Goal: Task Accomplishment & Management: Use online tool/utility

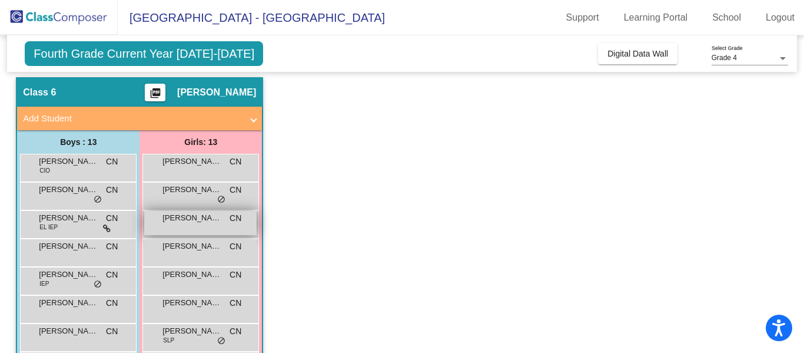
scroll to position [37, 0]
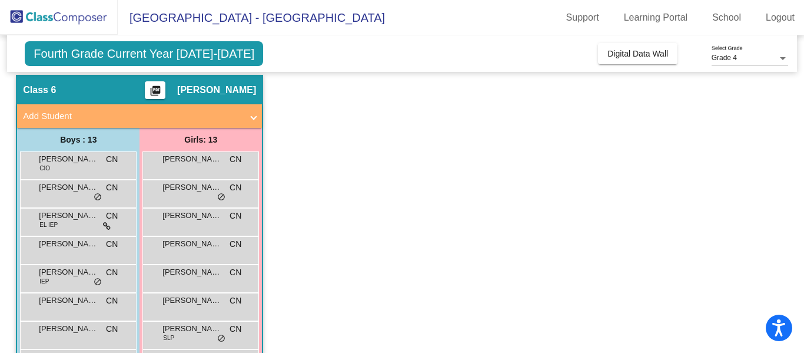
click at [162, 90] on mat-icon "picture_as_pdf" at bounding box center [155, 93] width 14 height 16
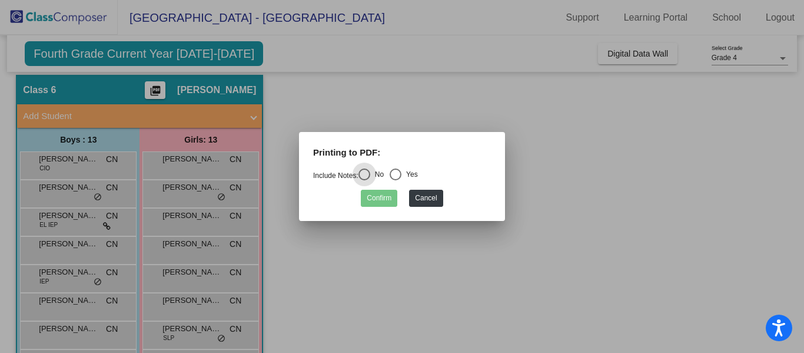
click at [399, 174] on div "Select an option" at bounding box center [396, 174] width 12 height 12
click at [396, 180] on input "Yes" at bounding box center [395, 180] width 1 height 1
radio input "true"
click at [385, 193] on button "Confirm" at bounding box center [379, 198] width 37 height 17
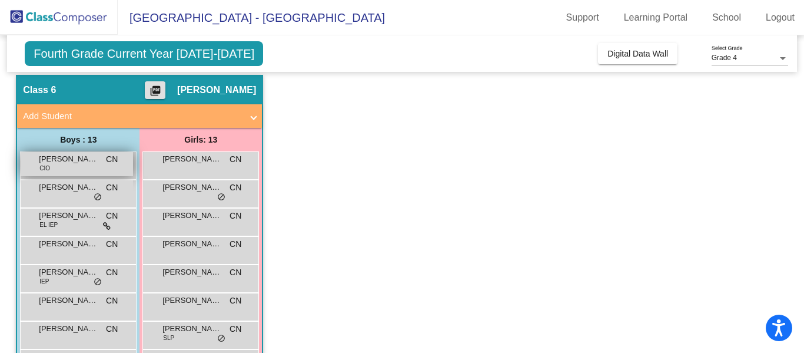
click at [97, 159] on span "[PERSON_NAME]" at bounding box center [68, 159] width 59 height 12
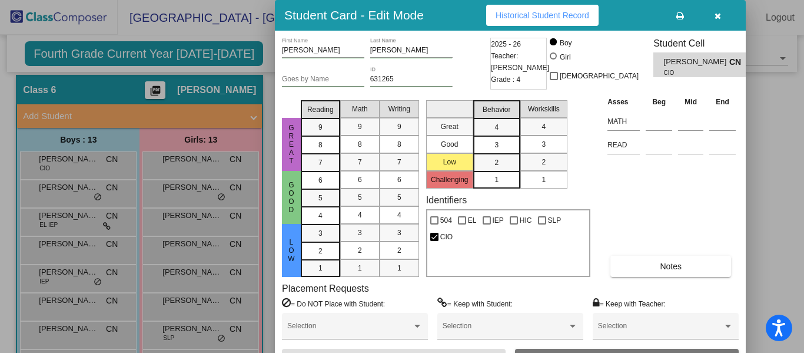
click at [714, 16] on button "button" at bounding box center [718, 15] width 38 height 21
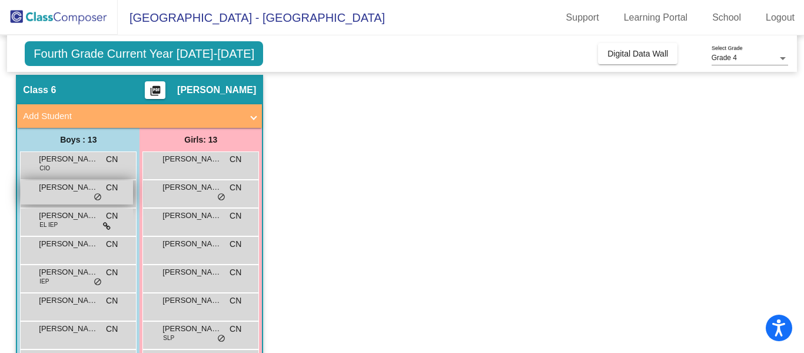
click at [87, 183] on span "[PERSON_NAME]" at bounding box center [68, 187] width 59 height 12
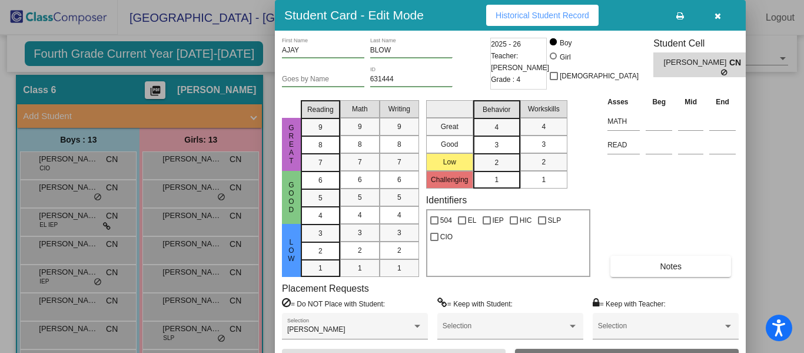
click at [717, 18] on icon "button" at bounding box center [718, 16] width 6 height 8
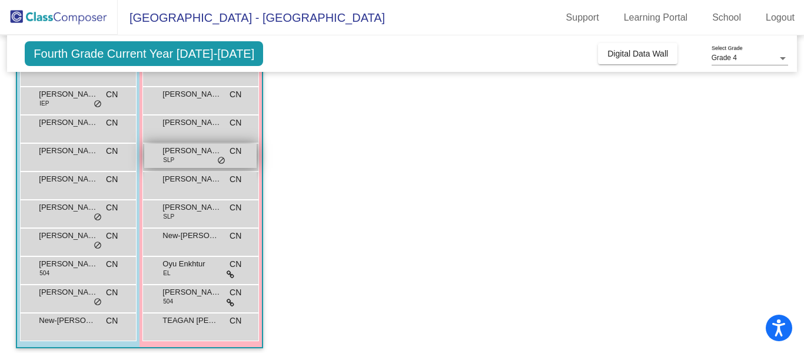
scroll to position [222, 0]
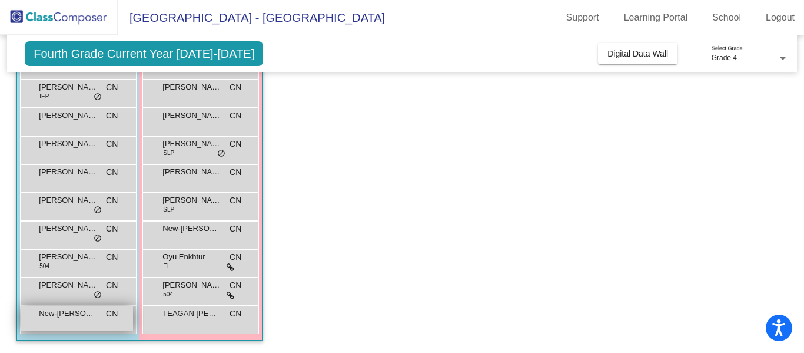
click at [84, 308] on span "New-[PERSON_NAME]" at bounding box center [68, 313] width 59 height 12
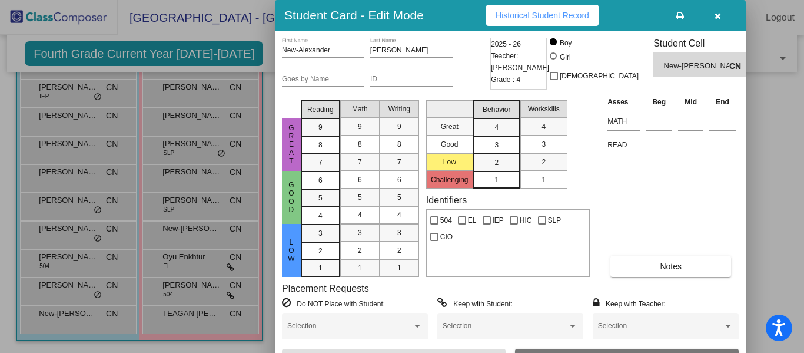
click at [718, 15] on icon "button" at bounding box center [718, 16] width 6 height 8
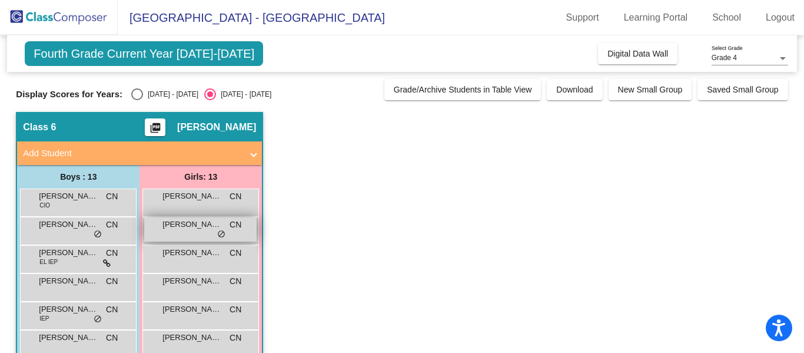
scroll to position [6, 0]
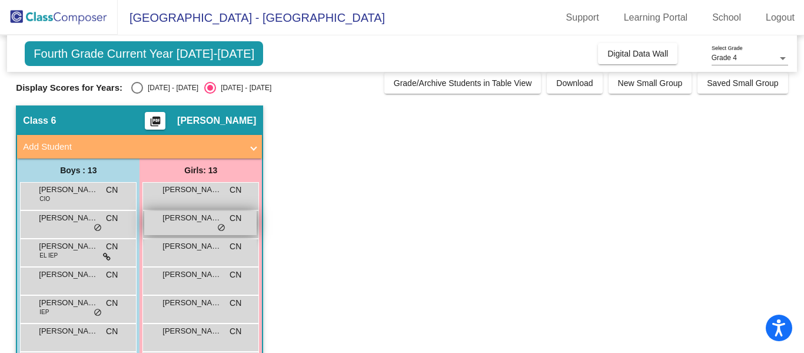
click at [172, 230] on div "[PERSON_NAME] CN lock do_not_disturb_alt" at bounding box center [200, 223] width 112 height 24
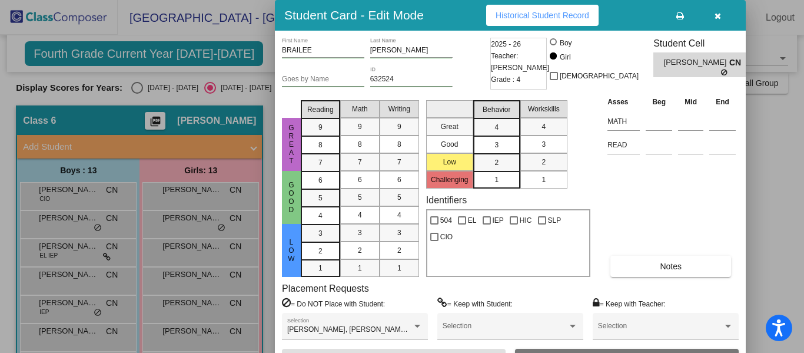
click at [722, 13] on button "button" at bounding box center [718, 15] width 38 height 21
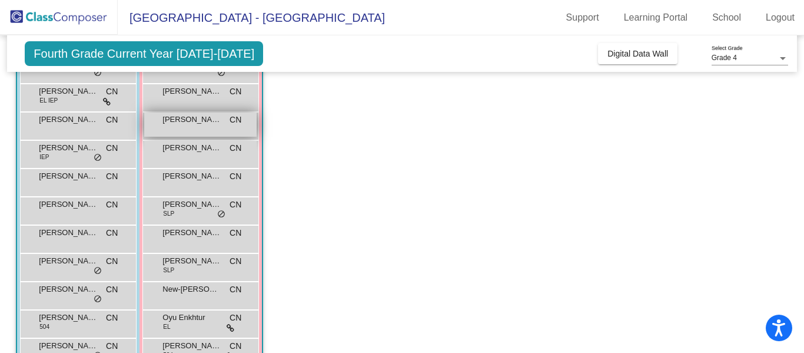
scroll to position [162, 0]
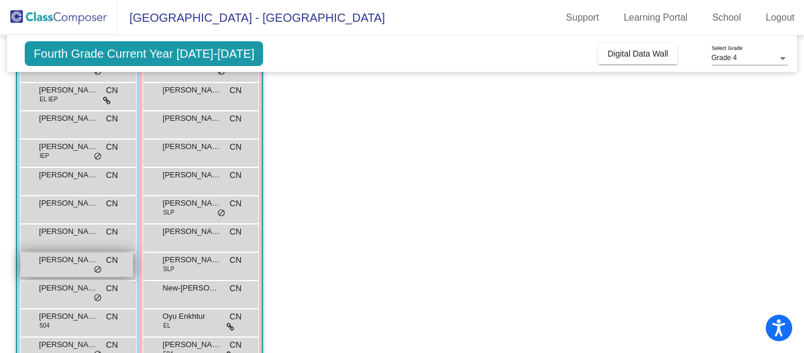
click at [74, 255] on span "[PERSON_NAME]" at bounding box center [68, 260] width 59 height 12
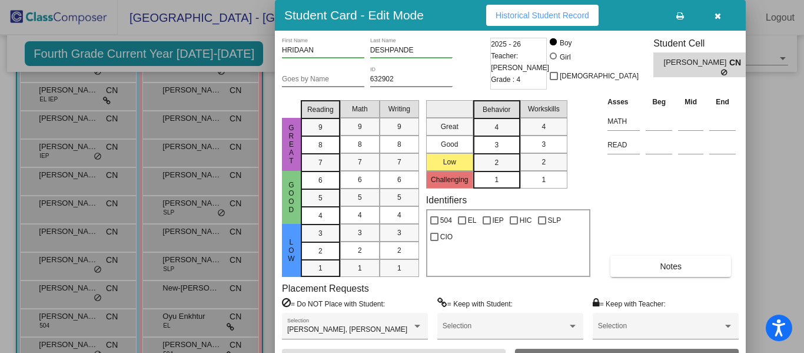
click at [719, 14] on icon "button" at bounding box center [718, 16] width 6 height 8
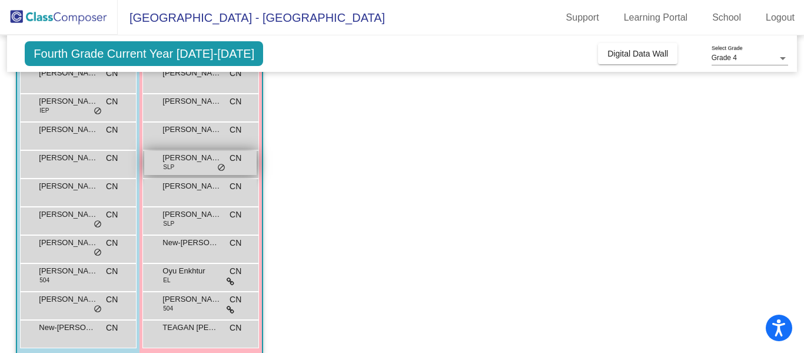
scroll to position [222, 0]
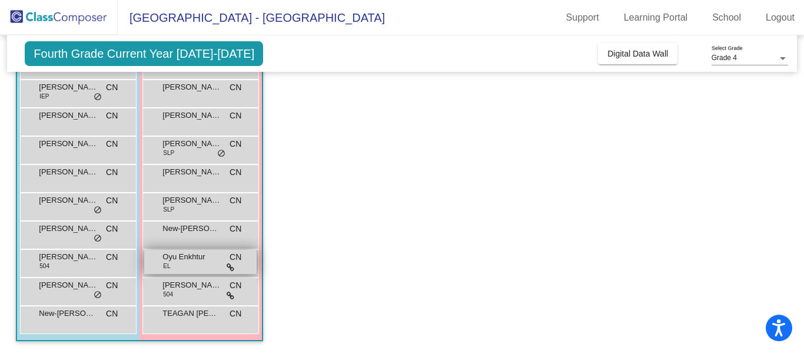
click at [189, 261] on span "Oyu Enkhtur" at bounding box center [191, 257] width 59 height 12
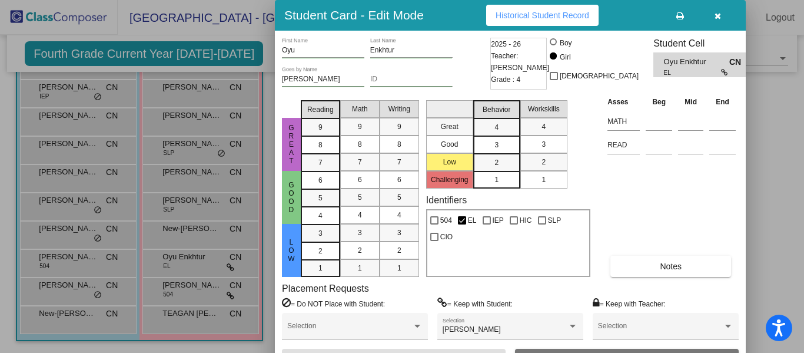
click at [722, 18] on button "button" at bounding box center [718, 15] width 38 height 21
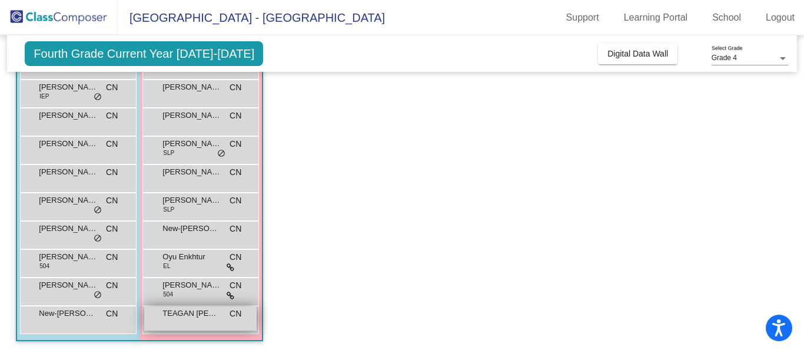
click at [177, 313] on span "TEAGAN [PERSON_NAME]" at bounding box center [191, 313] width 59 height 12
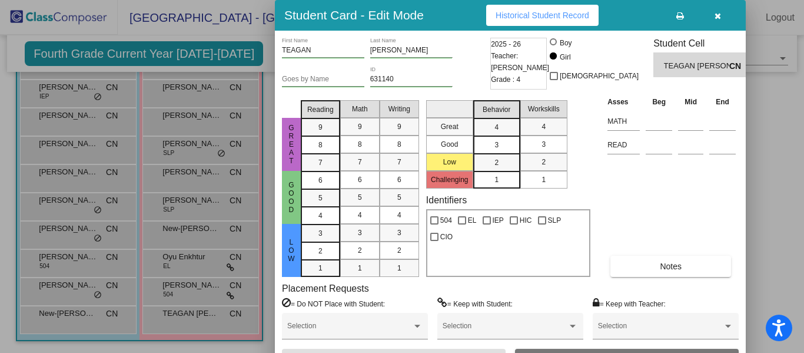
click at [721, 16] on button "button" at bounding box center [718, 15] width 38 height 21
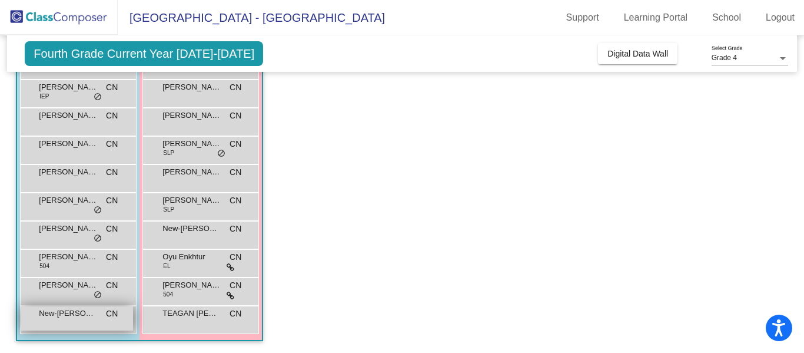
click at [82, 313] on span "New-[PERSON_NAME]" at bounding box center [68, 313] width 59 height 12
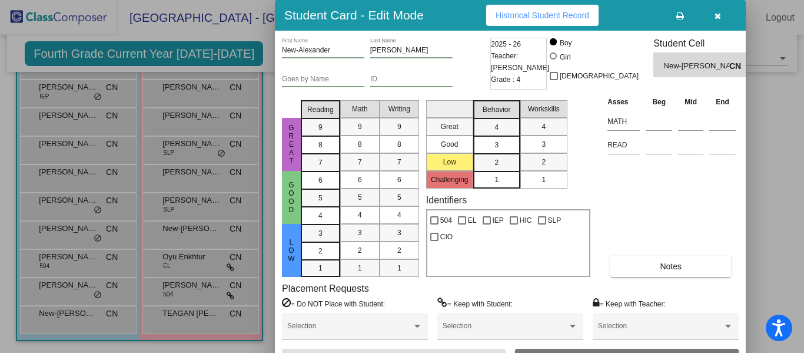
click at [717, 13] on icon "button" at bounding box center [718, 16] width 6 height 8
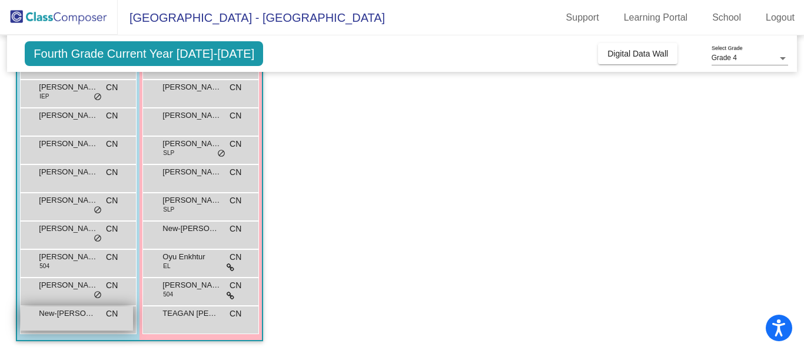
click at [78, 322] on div "New-[PERSON_NAME] CN lock do_not_disturb_alt" at bounding box center [77, 318] width 112 height 24
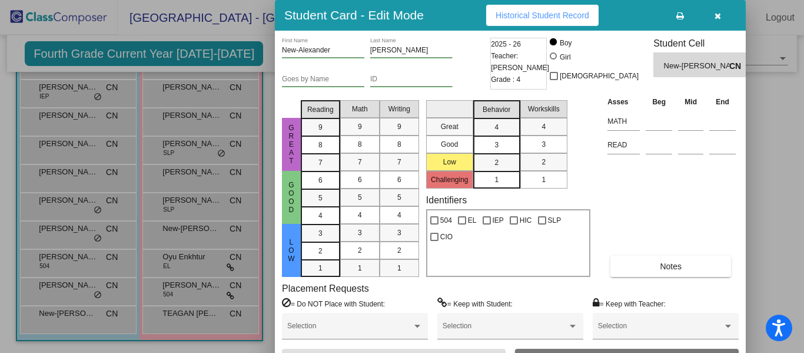
click at [717, 21] on button "button" at bounding box center [718, 15] width 38 height 21
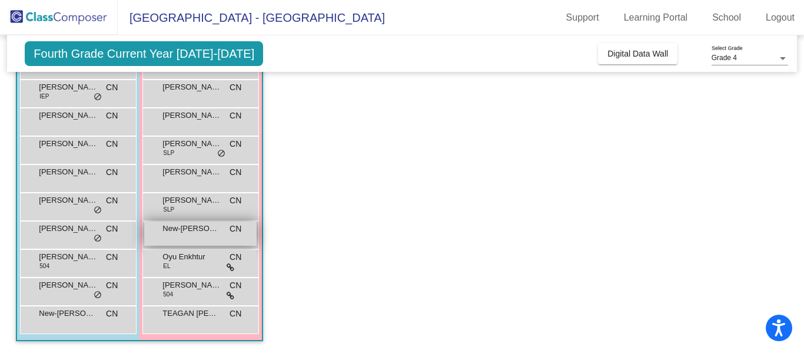
click at [207, 241] on div "New-[PERSON_NAME] CN lock do_not_disturb_alt" at bounding box center [200, 233] width 112 height 24
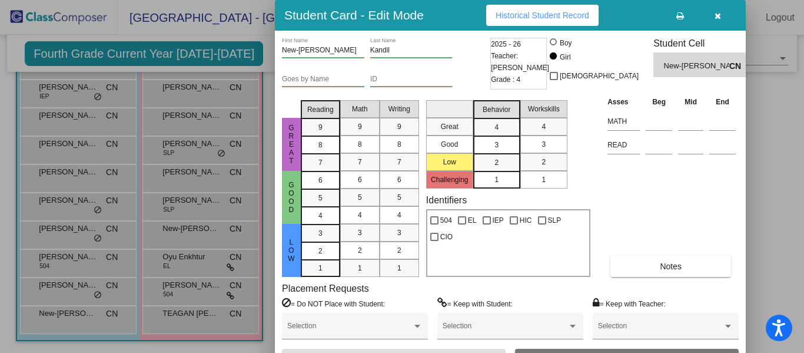
click at [717, 19] on icon "button" at bounding box center [718, 16] width 6 height 8
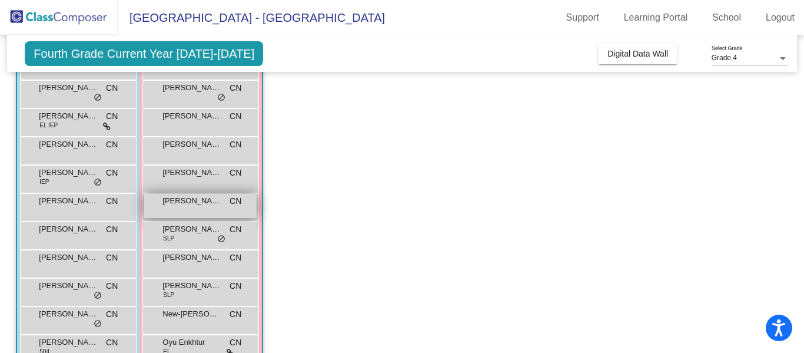
scroll to position [144, 0]
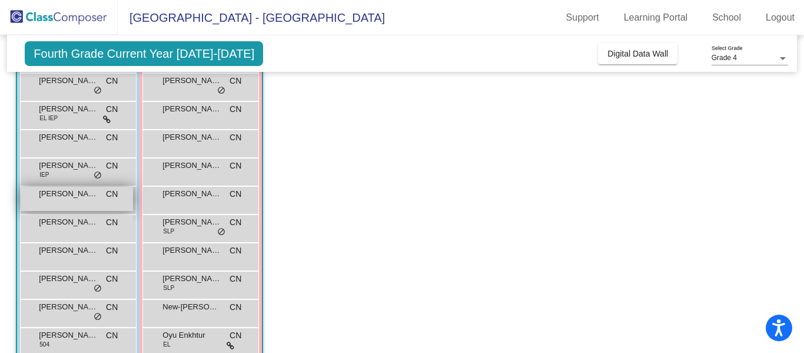
click at [81, 203] on div "[PERSON_NAME] CN lock do_not_disturb_alt" at bounding box center [77, 199] width 112 height 24
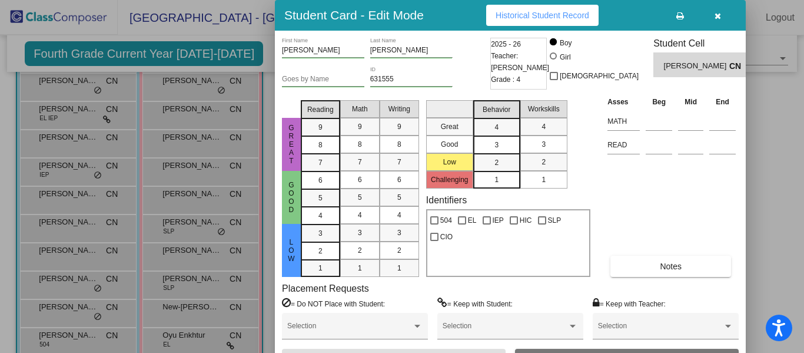
click at [719, 16] on icon "button" at bounding box center [718, 16] width 6 height 8
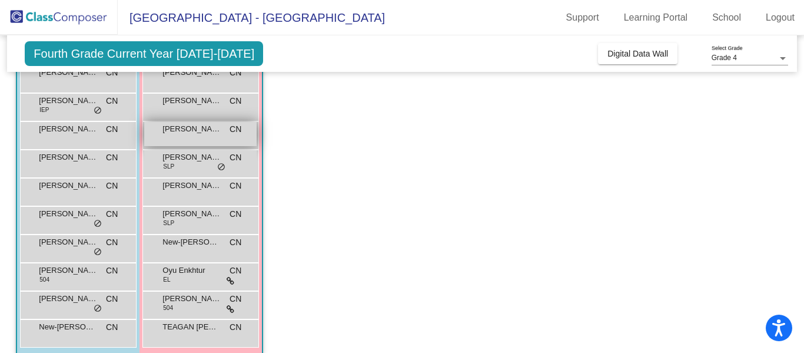
scroll to position [222, 0]
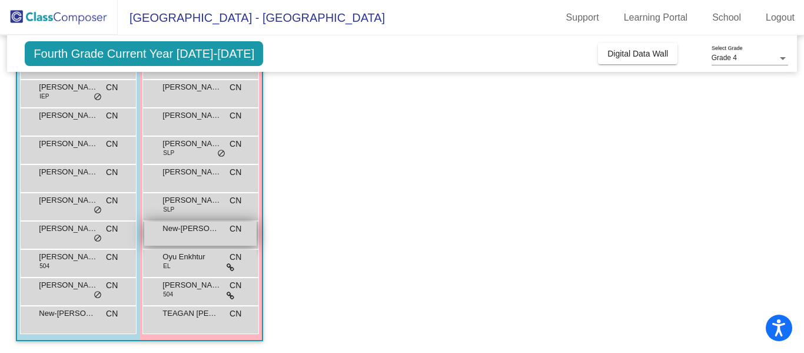
click at [183, 230] on span "New-[PERSON_NAME]" at bounding box center [191, 229] width 59 height 12
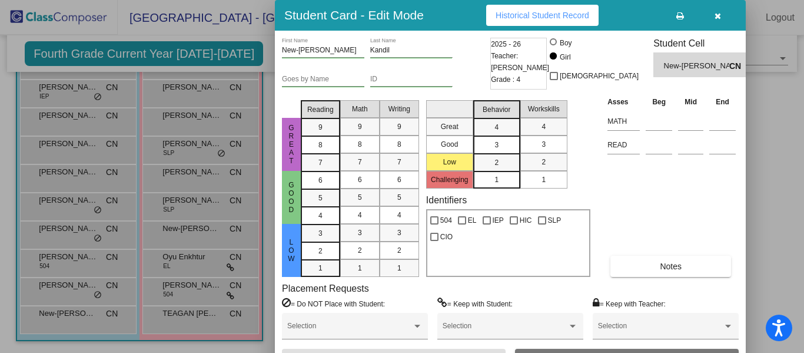
click at [717, 15] on icon "button" at bounding box center [718, 16] width 6 height 8
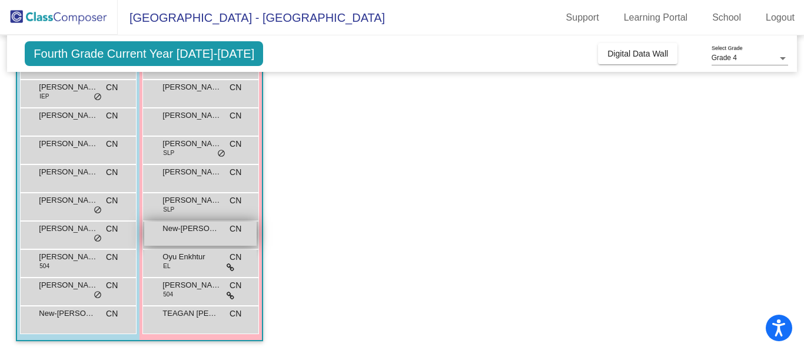
click at [203, 233] on span "New-[PERSON_NAME]" at bounding box center [191, 229] width 59 height 12
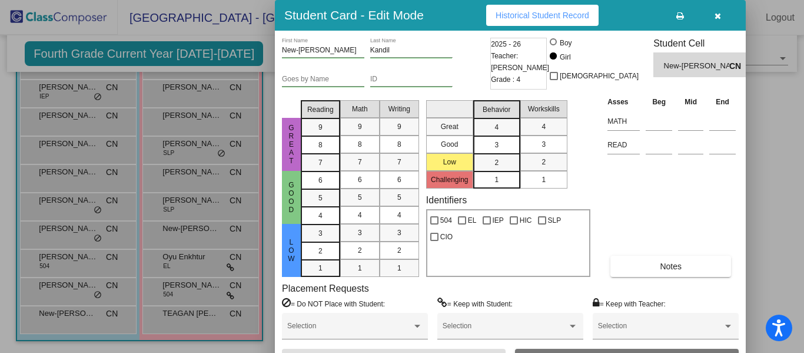
click at [723, 15] on button "button" at bounding box center [718, 15] width 38 height 21
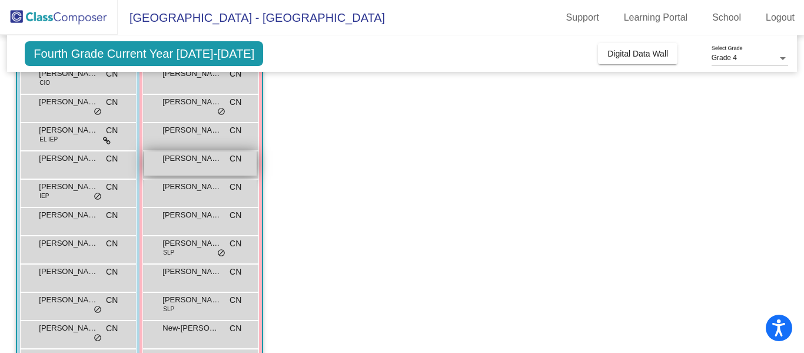
scroll to position [130, 0]
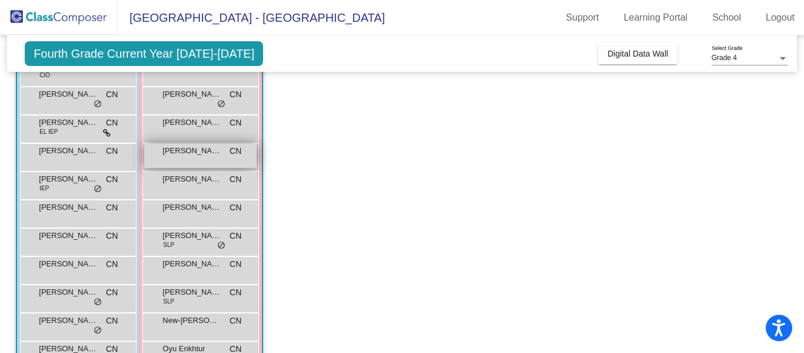
click at [167, 208] on span "[PERSON_NAME]" at bounding box center [191, 207] width 59 height 12
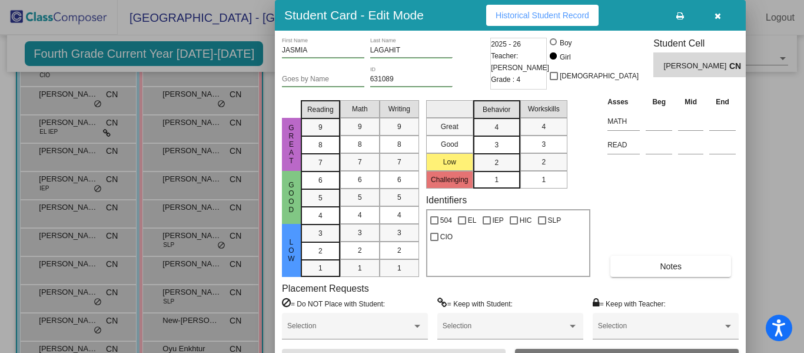
click at [721, 19] on button "button" at bounding box center [718, 15] width 38 height 21
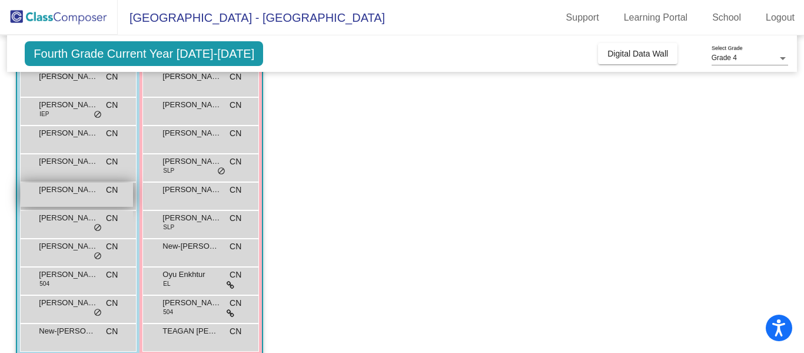
scroll to position [211, 0]
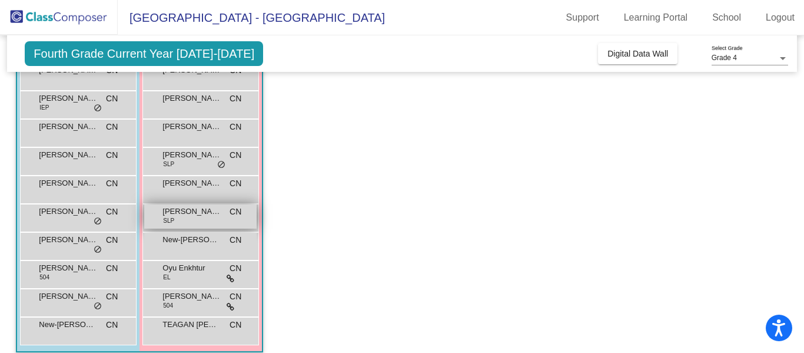
click at [191, 215] on span "[PERSON_NAME]" at bounding box center [191, 211] width 59 height 12
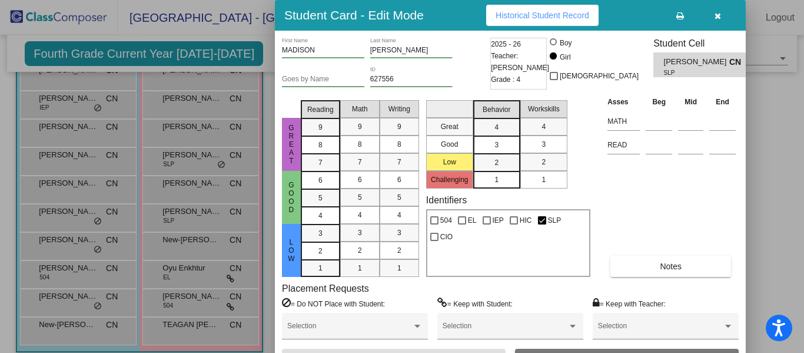
click at [719, 14] on icon "button" at bounding box center [718, 16] width 6 height 8
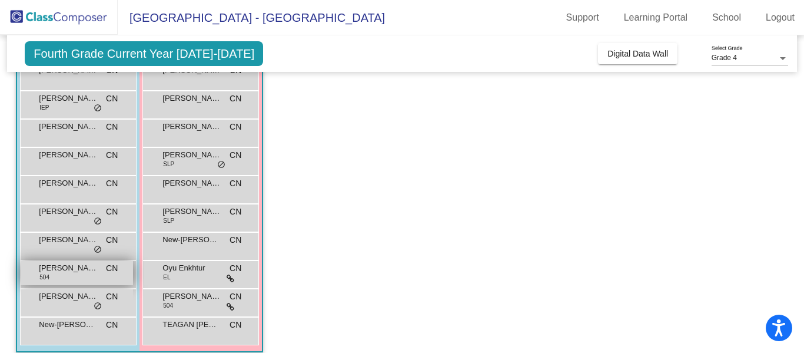
click at [86, 274] on div "[PERSON_NAME] 504 CN lock do_not_disturb_alt" at bounding box center [77, 273] width 112 height 24
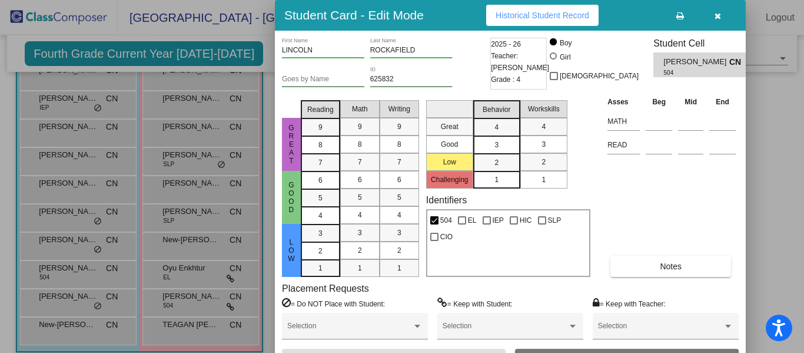
click at [718, 16] on icon "button" at bounding box center [718, 16] width 6 height 8
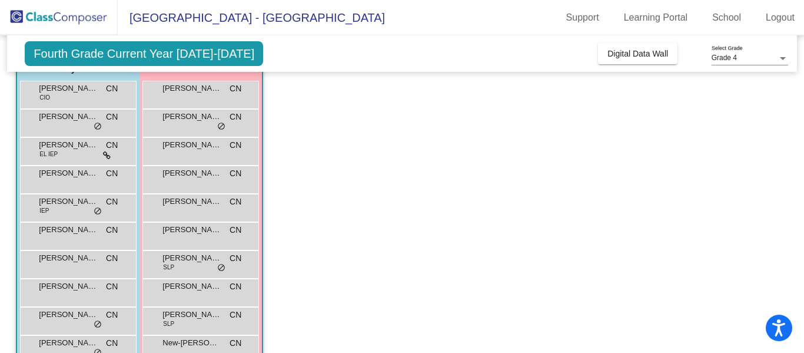
scroll to position [95, 0]
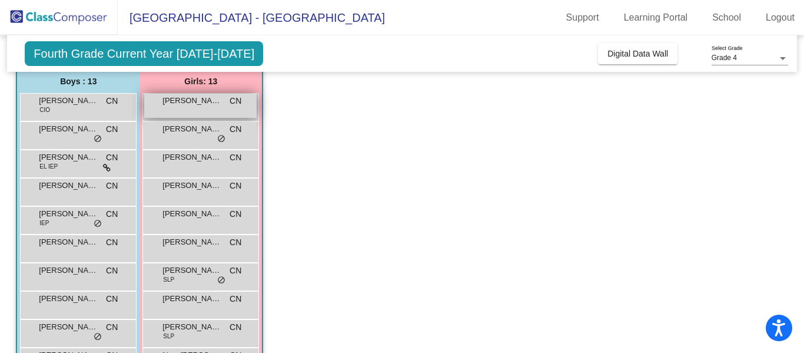
click at [213, 108] on div "[PERSON_NAME] CN lock do_not_disturb_alt" at bounding box center [200, 106] width 112 height 24
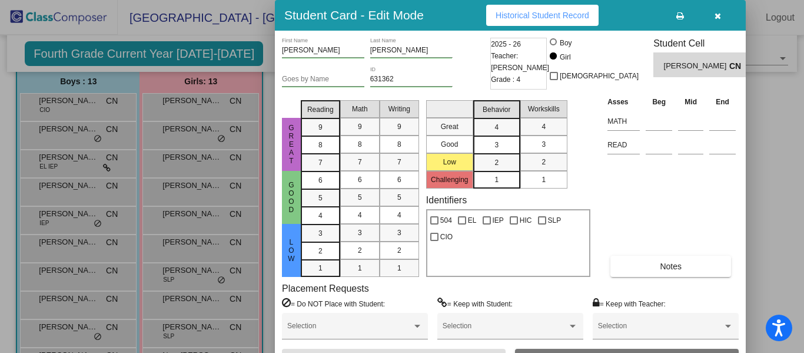
click at [711, 15] on button "button" at bounding box center [718, 15] width 38 height 21
